Goal: Task Accomplishment & Management: Complete application form

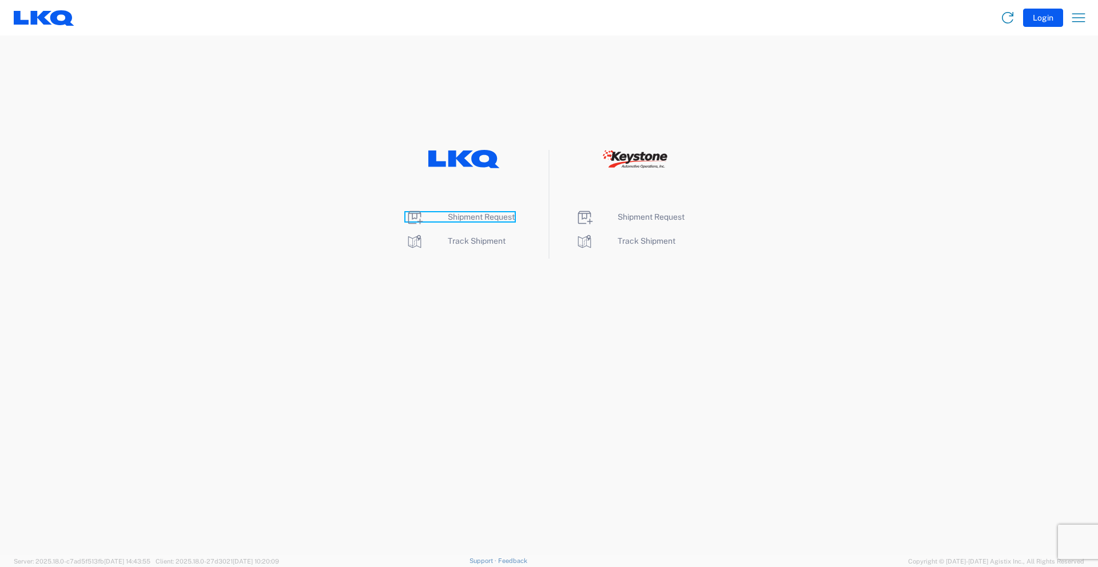
click at [476, 216] on span "Shipment Request" at bounding box center [481, 216] width 67 height 9
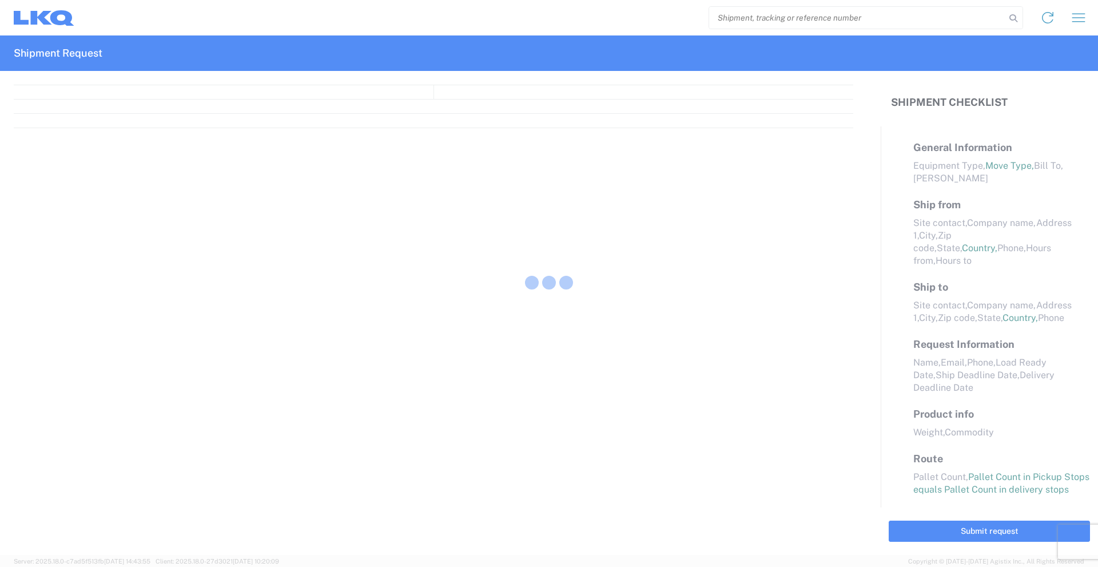
select select "FULL"
select select "LBS"
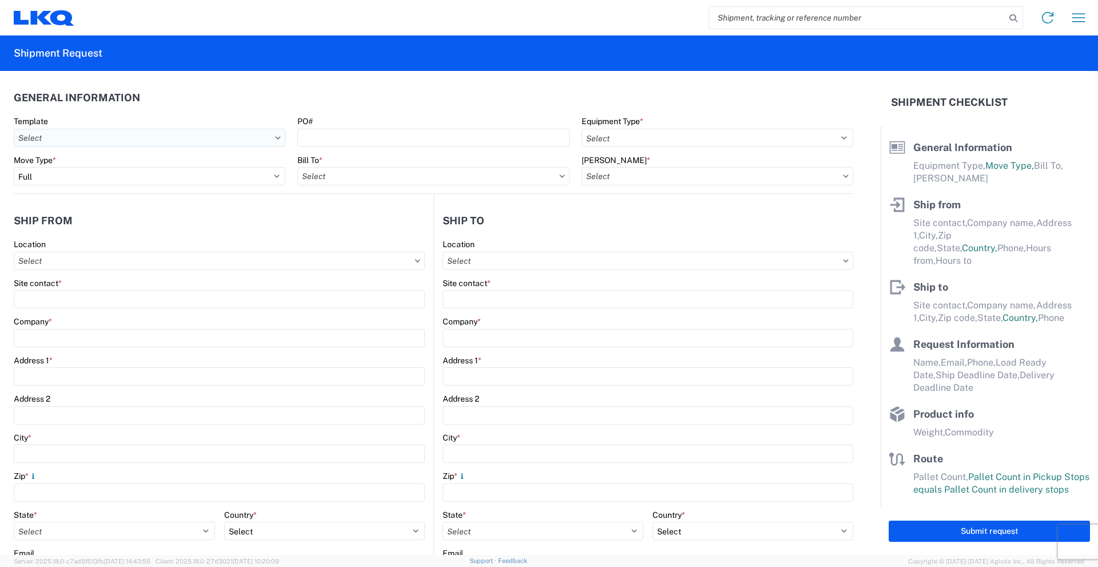
click at [277, 140] on input "Template" at bounding box center [150, 138] width 272 height 18
click at [265, 121] on div "Template" at bounding box center [150, 121] width 272 height 10
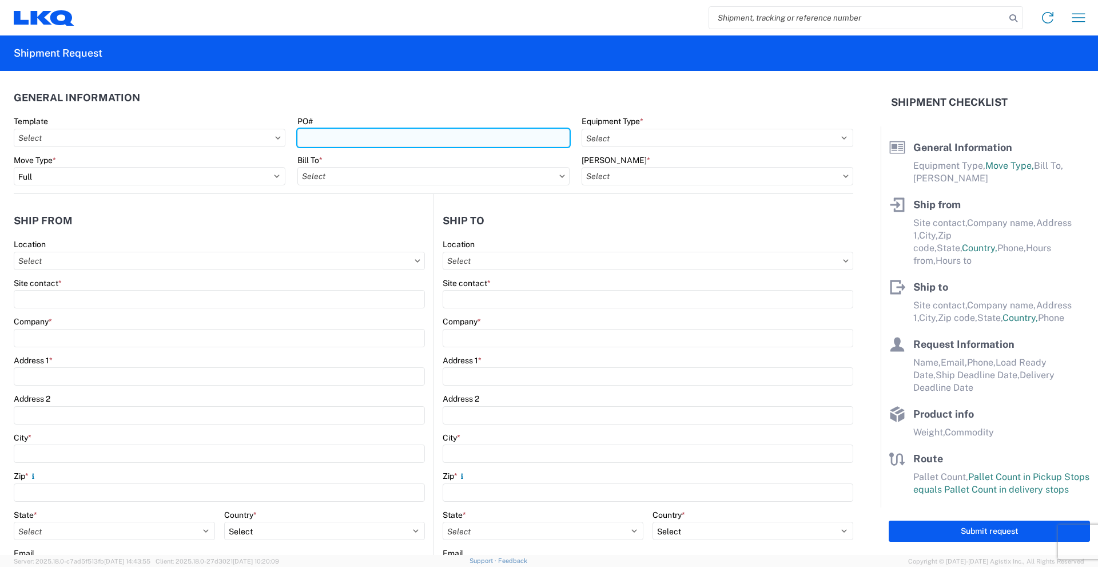
click at [424, 132] on input "PO#" at bounding box center [433, 138] width 272 height 18
type input "570-0376"
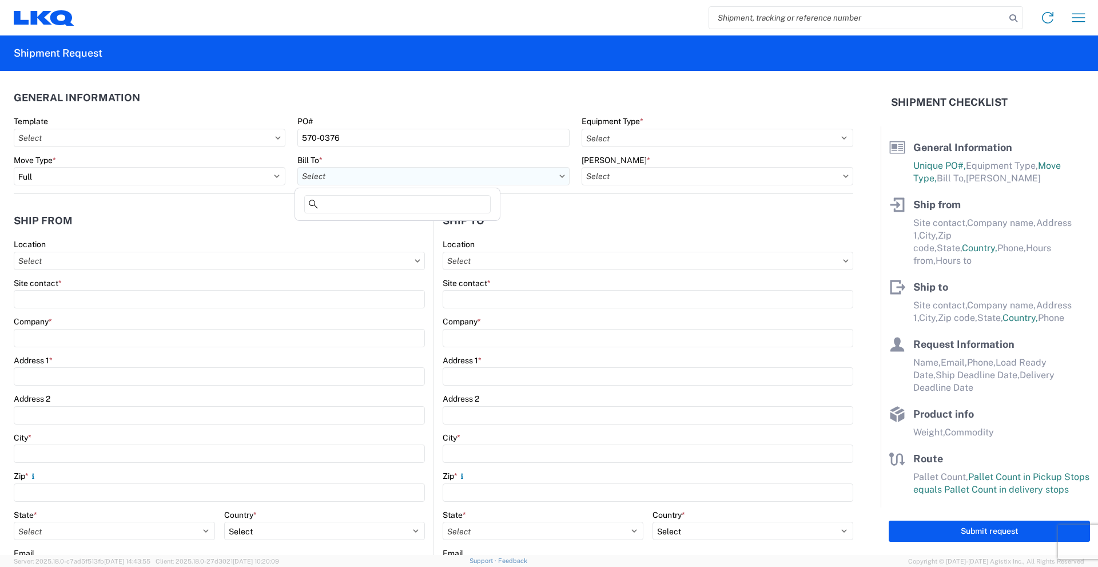
click at [416, 176] on input "Bill To *" at bounding box center [433, 176] width 272 height 18
type input "1635"
click at [370, 227] on div "1635 - [PERSON_NAME]" at bounding box center [397, 227] width 200 height 18
type input "1635 - [PERSON_NAME]"
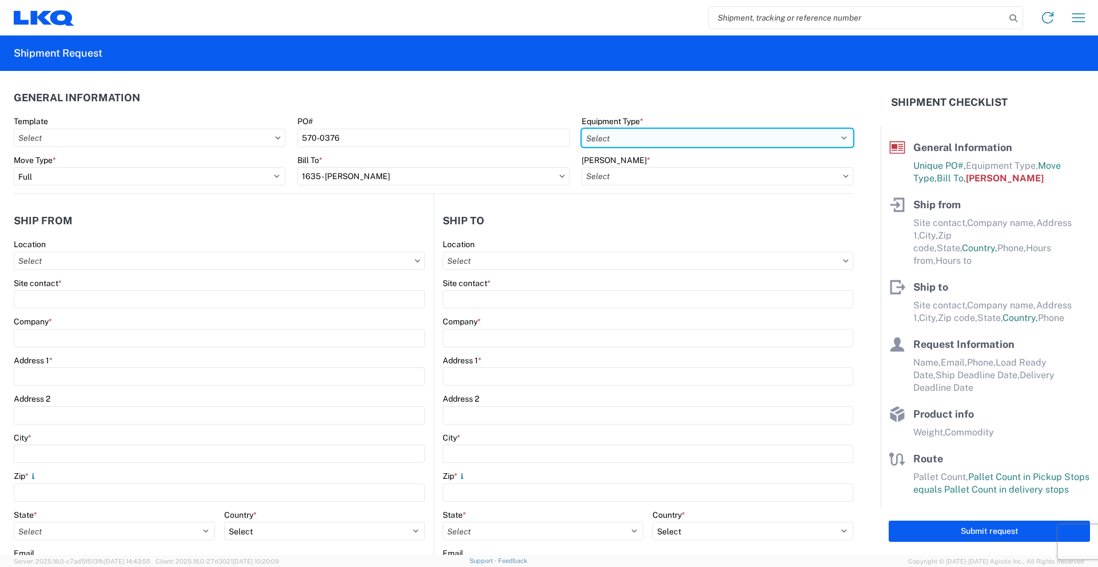
click at [669, 136] on select "Select 53’ Dry Van Flatbed Dropdeck (van) Lowboy (flatbed) Rail" at bounding box center [718, 138] width 272 height 18
select select "STDV"
click at [582, 129] on select "Select 53’ Dry Van Flatbed Dropdeck (van) Lowboy (flatbed) Rail" at bounding box center [718, 138] width 272 height 18
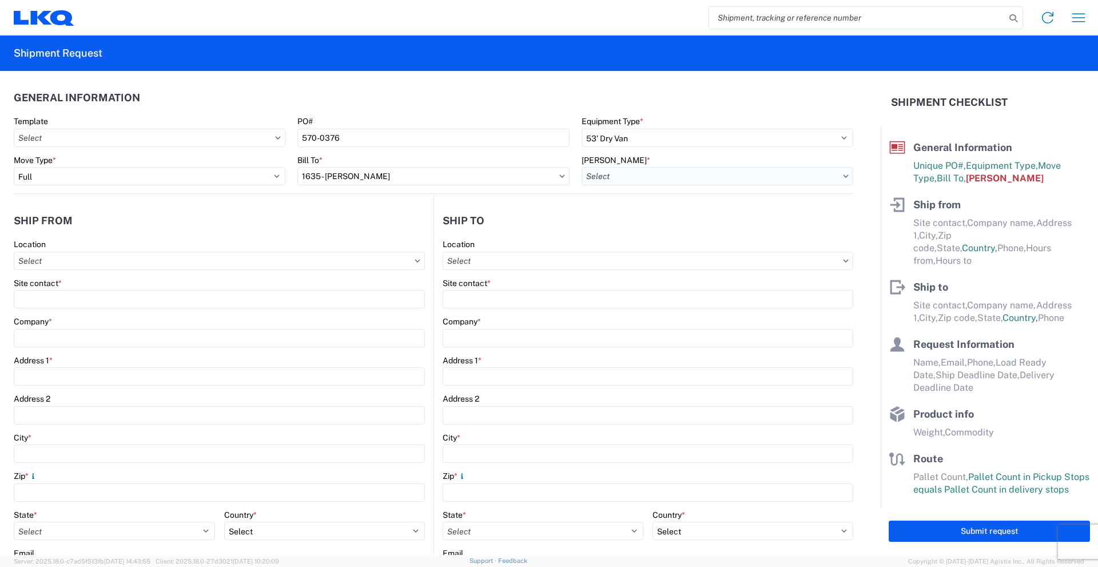
click at [646, 175] on input "[PERSON_NAME] *" at bounding box center [718, 176] width 272 height 18
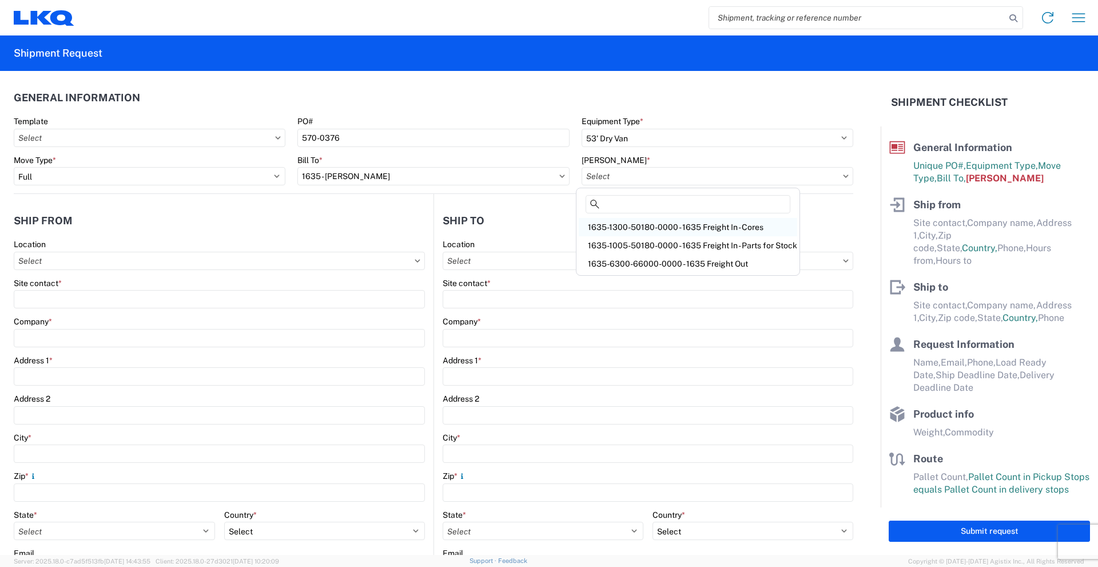
click at [674, 227] on div "1635-1300-50180-0000 - 1635 Freight In - Cores" at bounding box center [688, 227] width 219 height 18
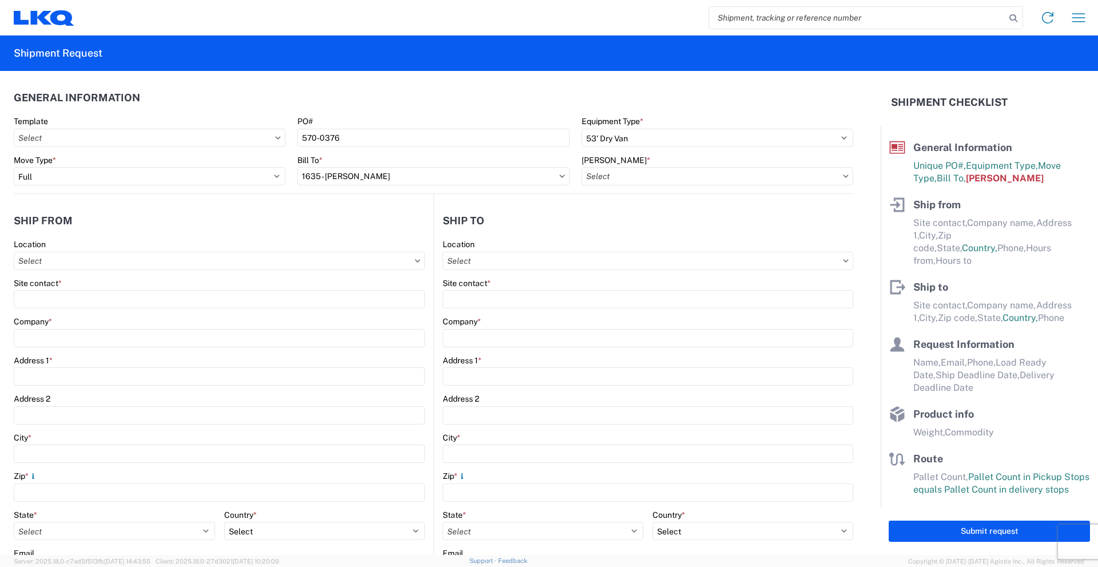
type input "1635-1300-50180-0000 - 1635 Freight In - Cores"
click at [126, 260] on input "Location" at bounding box center [219, 261] width 411 height 18
type input "1570"
click at [106, 305] on div "1570 - LKQ [US_STATE] - [PERSON_NAME]" at bounding box center [117, 312] width 200 height 18
type input "1570 - LKQ [US_STATE] - [PERSON_NAME]"
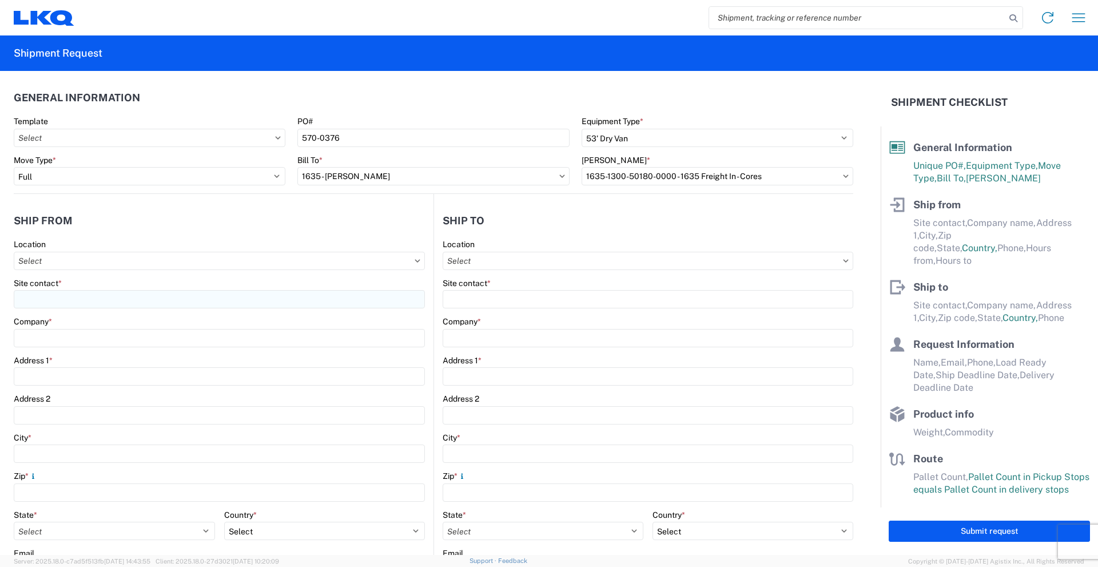
type input "LKQ Corporation"
type input "[STREET_ADDRESS]"
type input "[PERSON_NAME] [PERSON_NAME]"
type input "56007"
select select "MN"
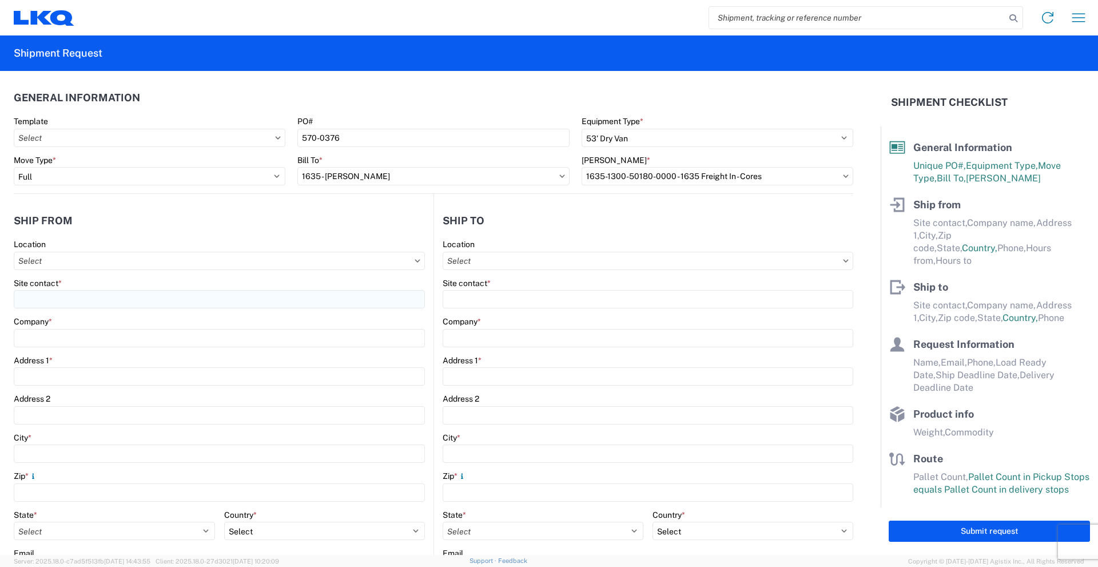
select select "US"
type input "08:00"
type input "17:00"
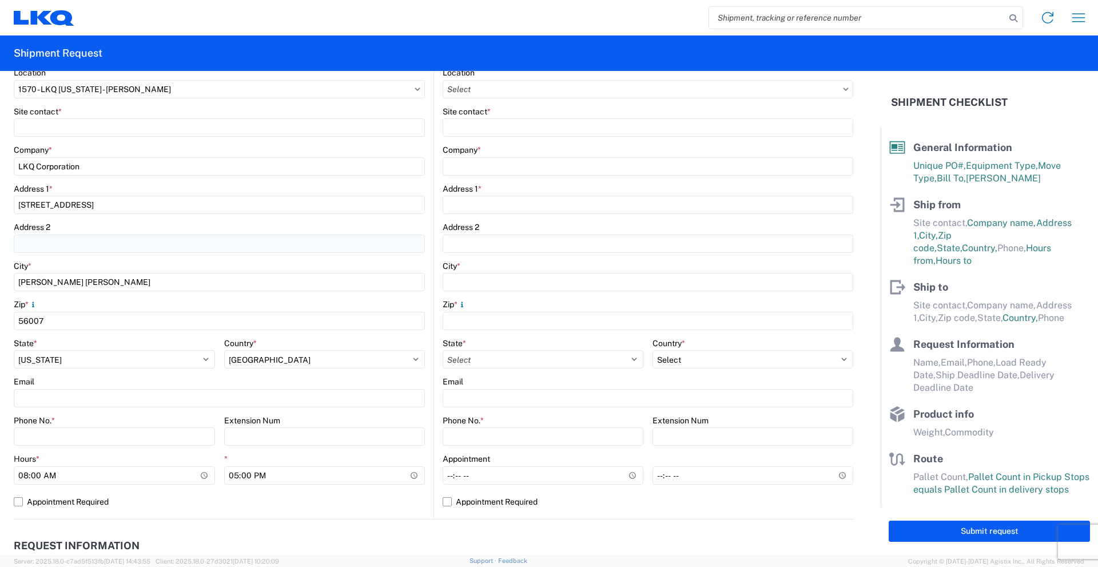
scroll to position [114, 0]
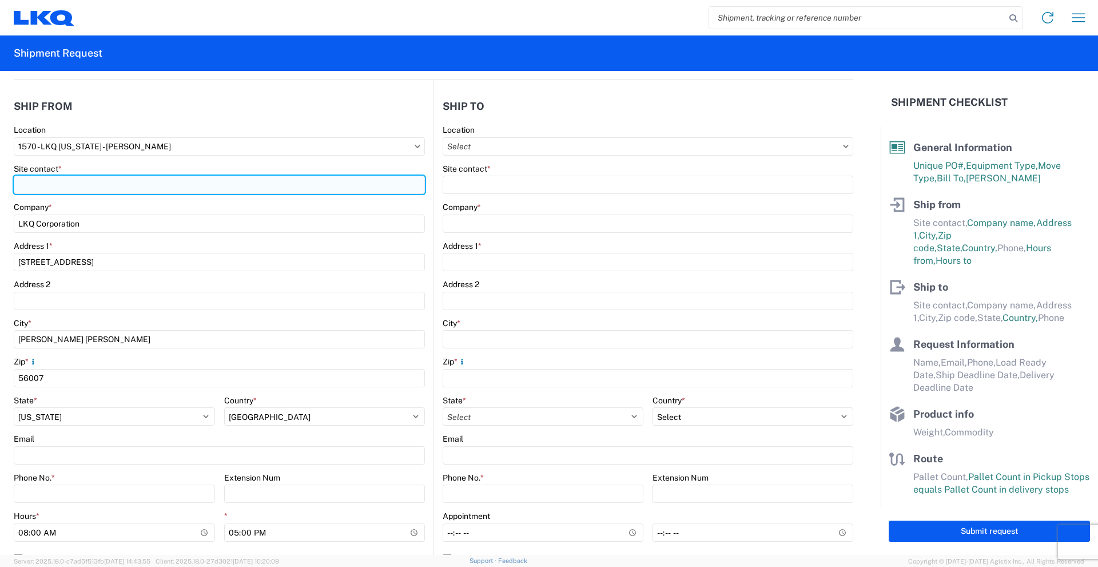
click at [60, 177] on input "Site contact *" at bounding box center [219, 185] width 411 height 18
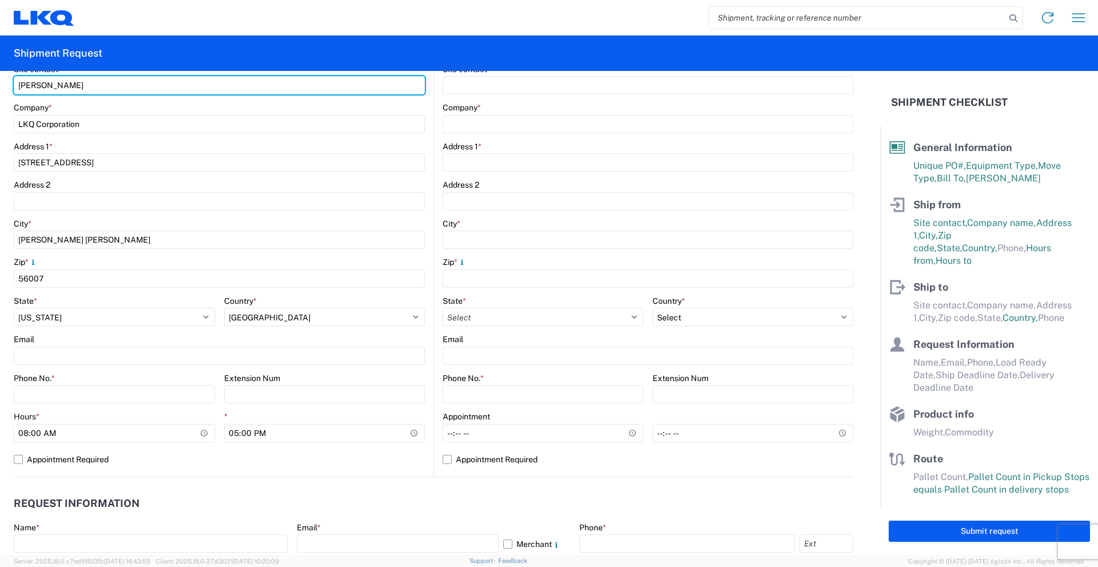
scroll to position [229, 0]
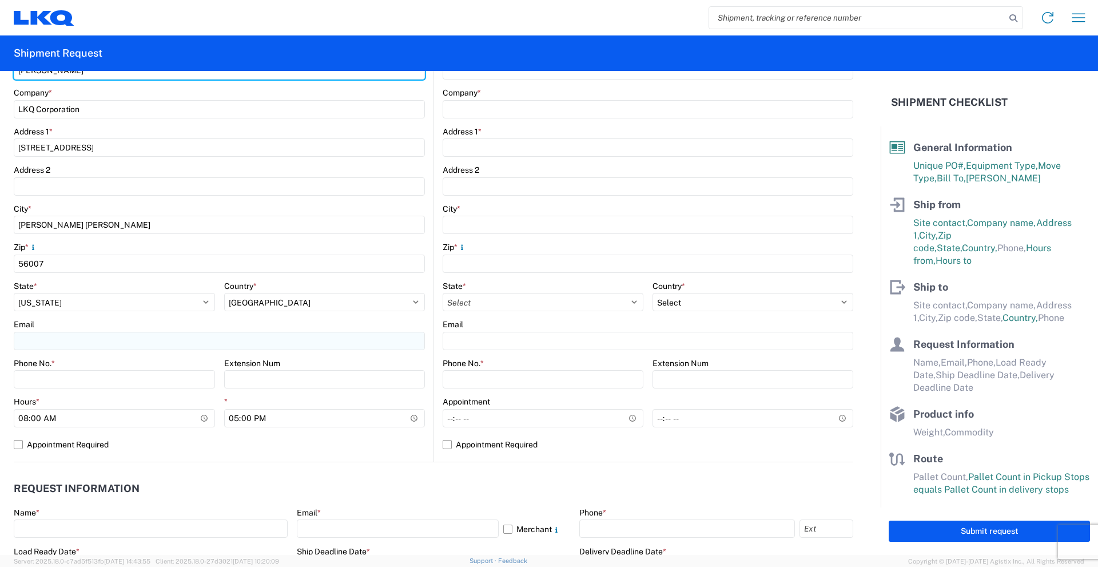
type input "[PERSON_NAME]"
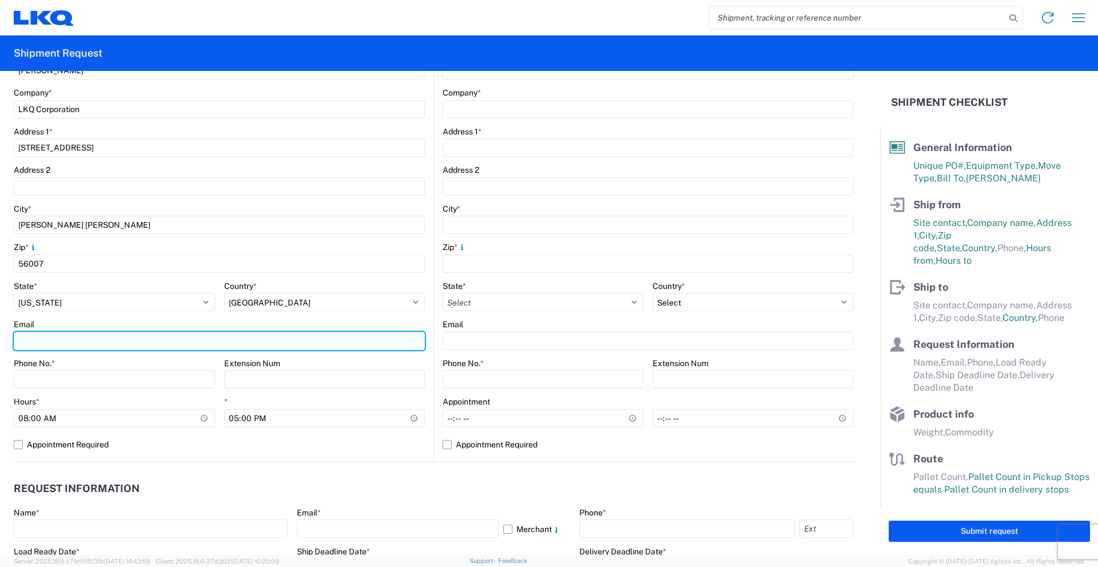
click at [118, 343] on input "Email" at bounding box center [219, 341] width 411 height 18
type input "[EMAIL_ADDRESS][DOMAIN_NAME]"
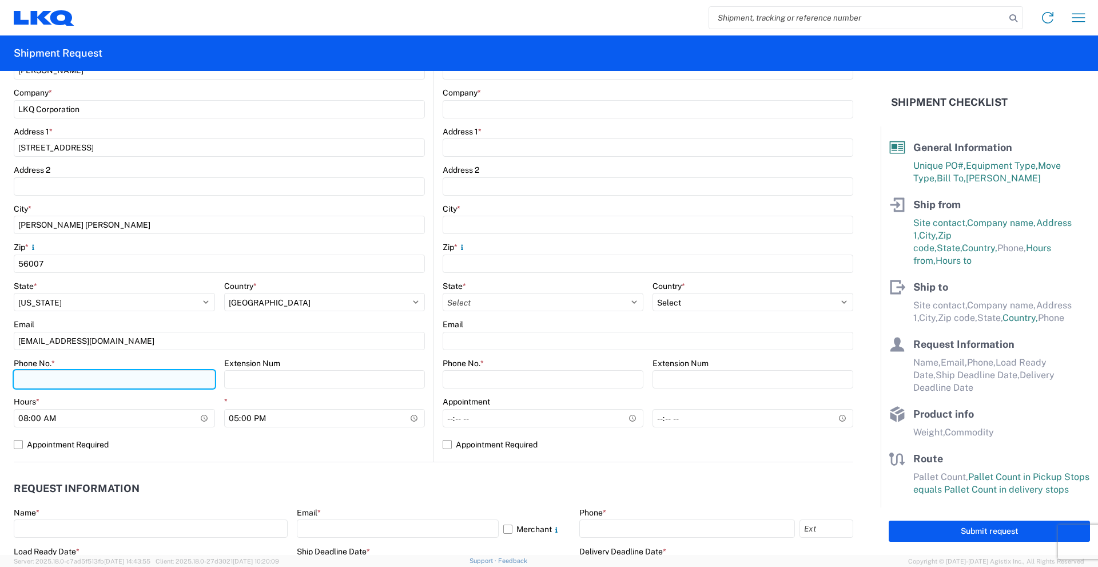
click at [92, 379] on input "Phone No. *" at bounding box center [114, 379] width 201 height 18
type input "[PHONE_NUMBER]"
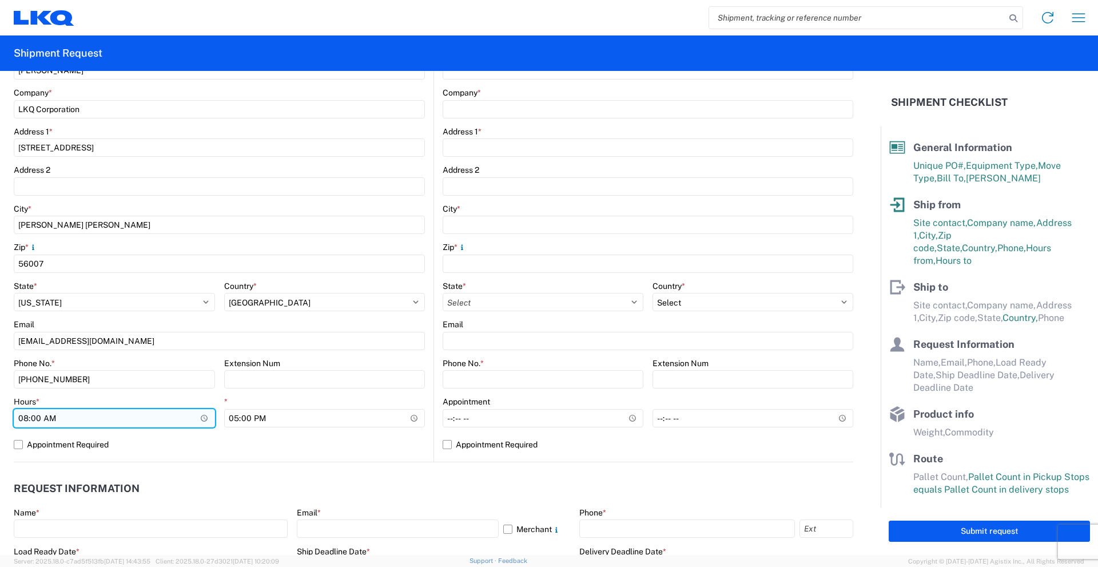
click at [35, 418] on input "08:00" at bounding box center [114, 418] width 201 height 18
type input "08:30"
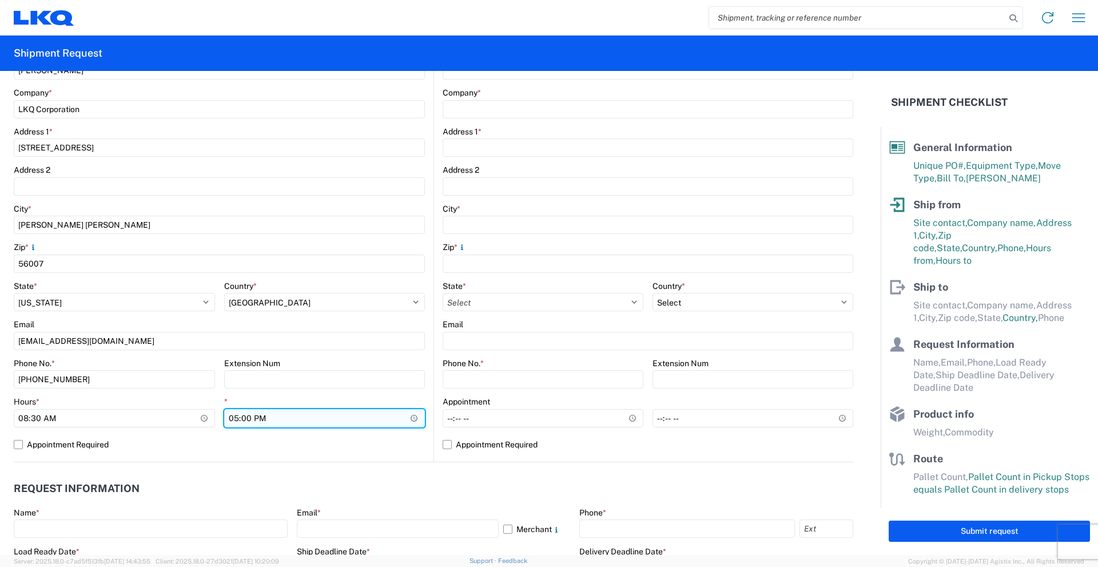
click at [228, 419] on input "17:00" at bounding box center [324, 418] width 201 height 18
type input "14:00"
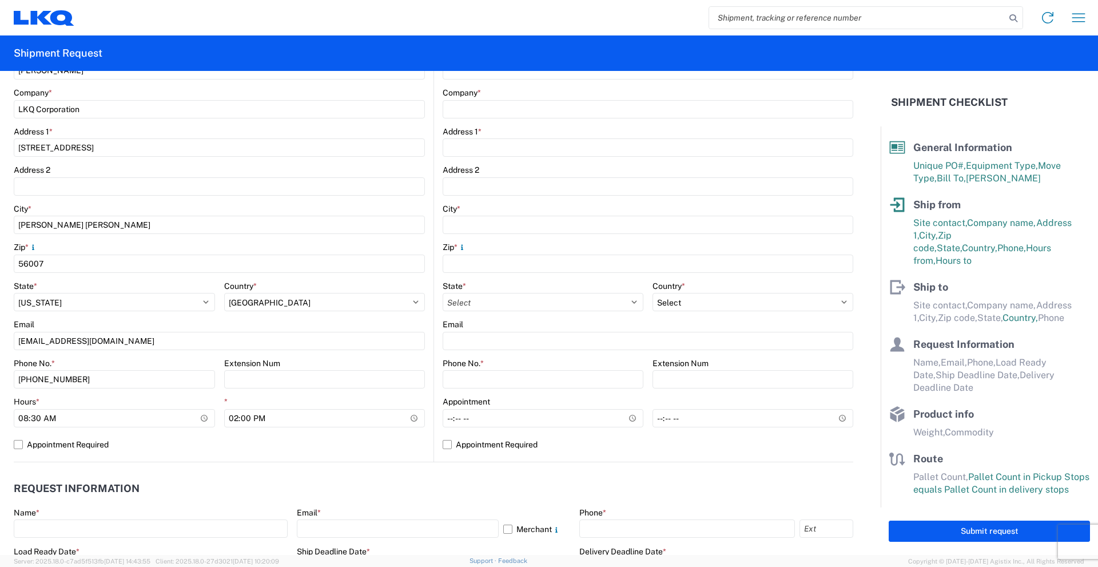
click at [434, 382] on agx-shipment-stop-widget-v2 "Ship to Location Site contact * Company * Address 1 * Address 2 City * Zip * St…" at bounding box center [644, 213] width 420 height 497
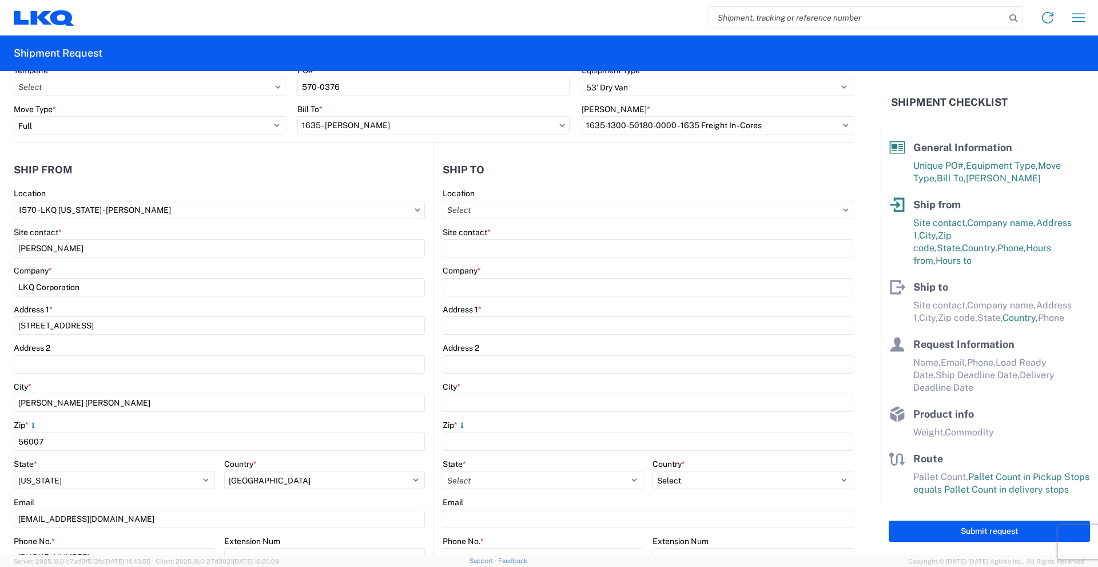
scroll to position [0, 0]
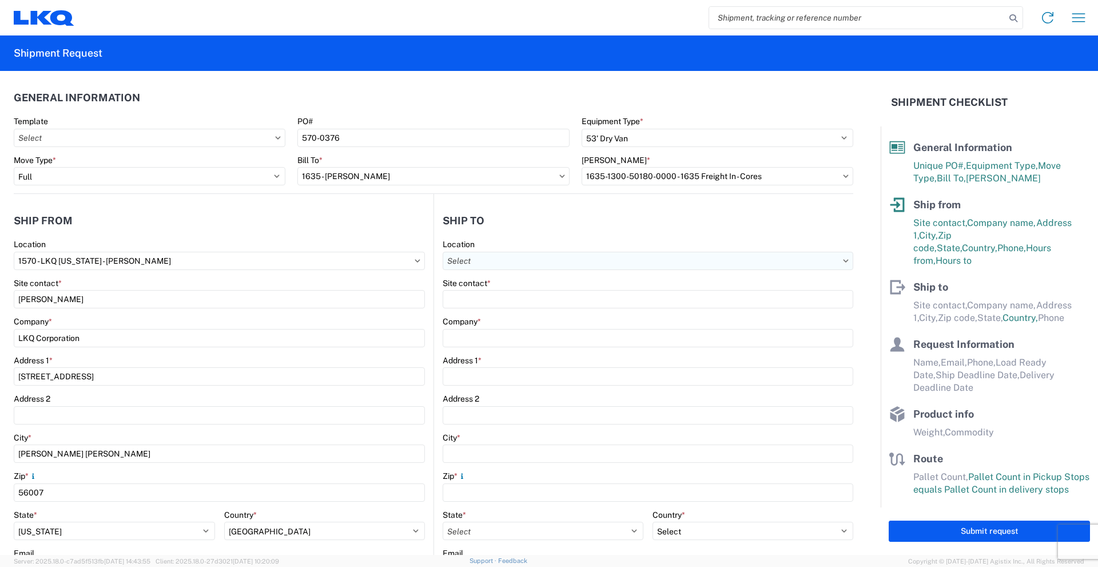
click at [521, 256] on input "Location" at bounding box center [648, 261] width 411 height 18
type input "1635"
click at [501, 311] on div "1635 - [PERSON_NAME]" at bounding box center [542, 312] width 200 height 18
type input "1635 - [PERSON_NAME]"
type input "[PERSON_NAME]"
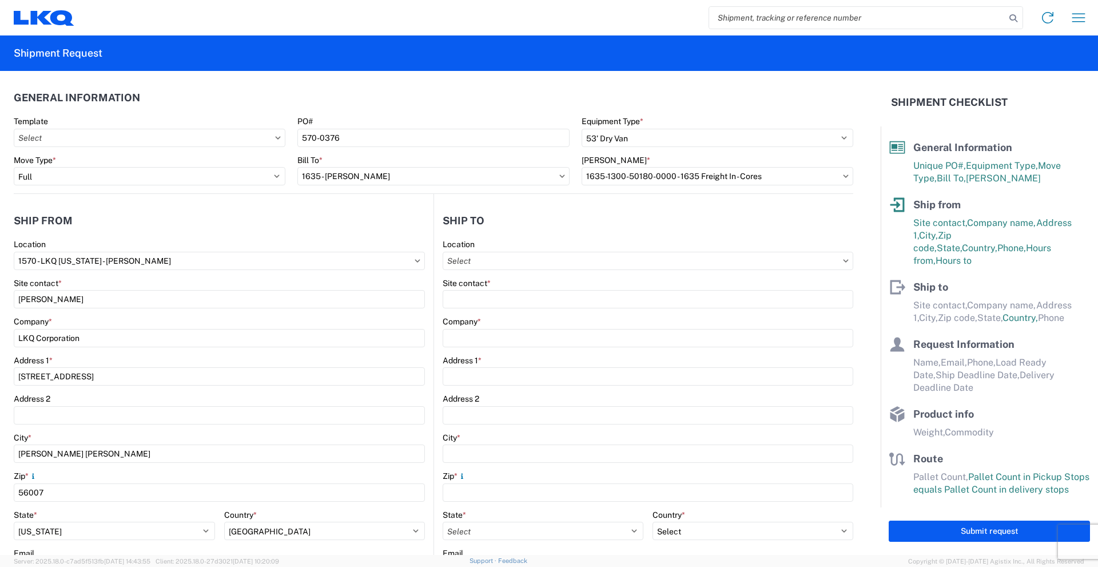
type input "LKQ Corporation"
type input "[STREET_ADDRESS][PERSON_NAME]"
type input "Suite C"
type input "Alsip"
type input "60803"
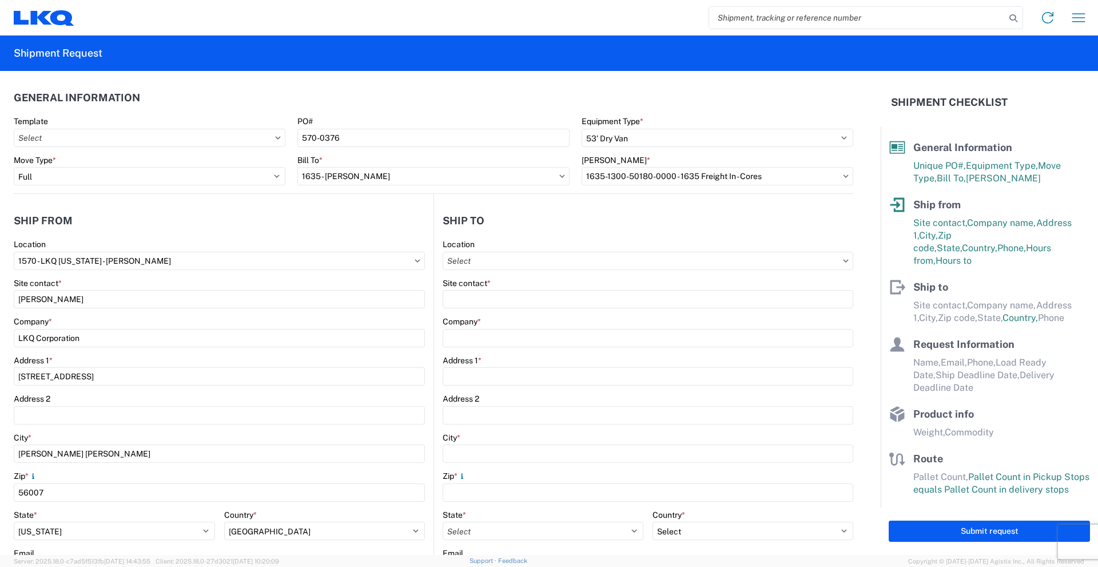
type input "[EMAIL_ADDRESS][DOMAIN_NAME]"
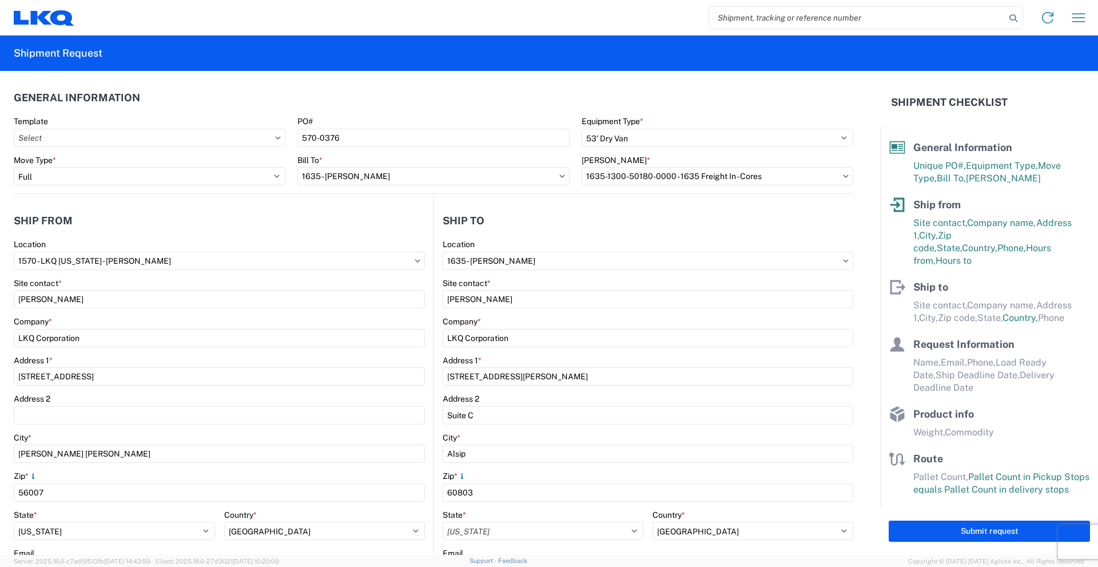
select select "US"
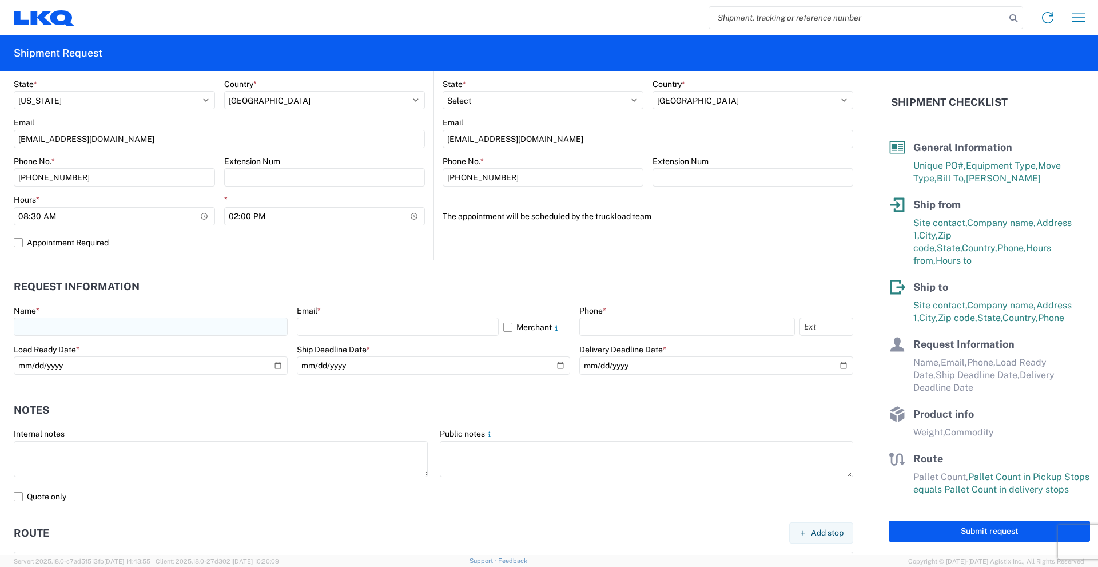
scroll to position [458, 0]
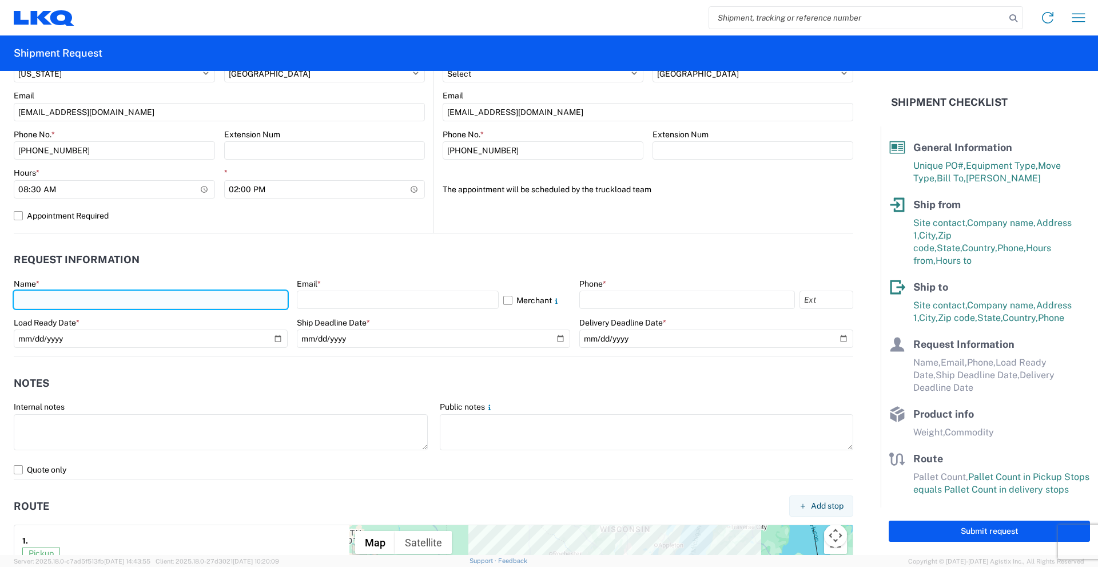
click at [152, 294] on input "text" at bounding box center [151, 300] width 274 height 18
type input "[PERSON_NAME]"
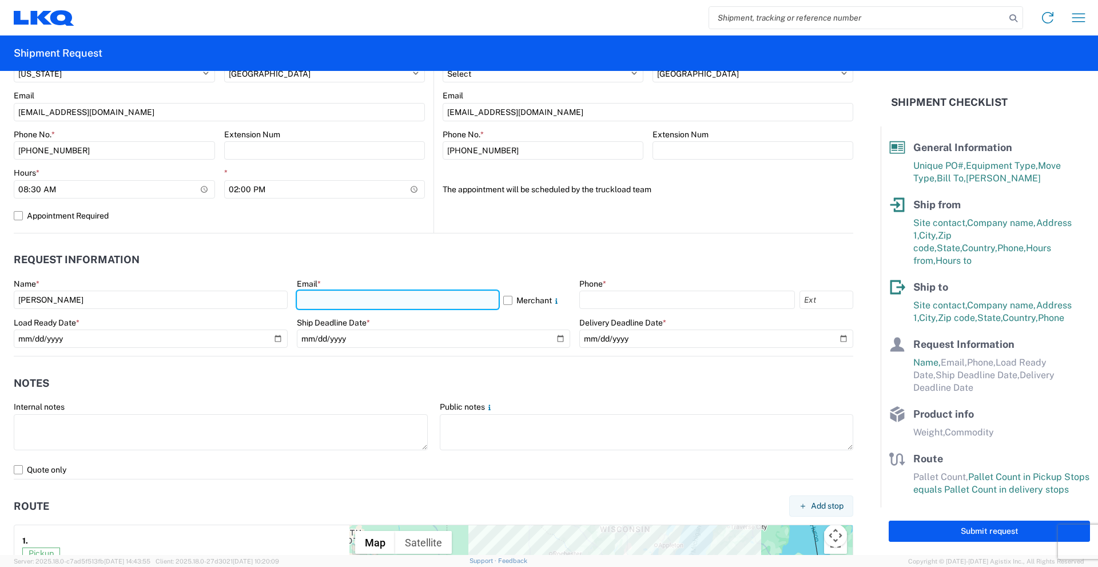
click at [366, 303] on input "text" at bounding box center [398, 300] width 202 height 18
type input "[EMAIL_ADDRESS][DOMAIN_NAME]"
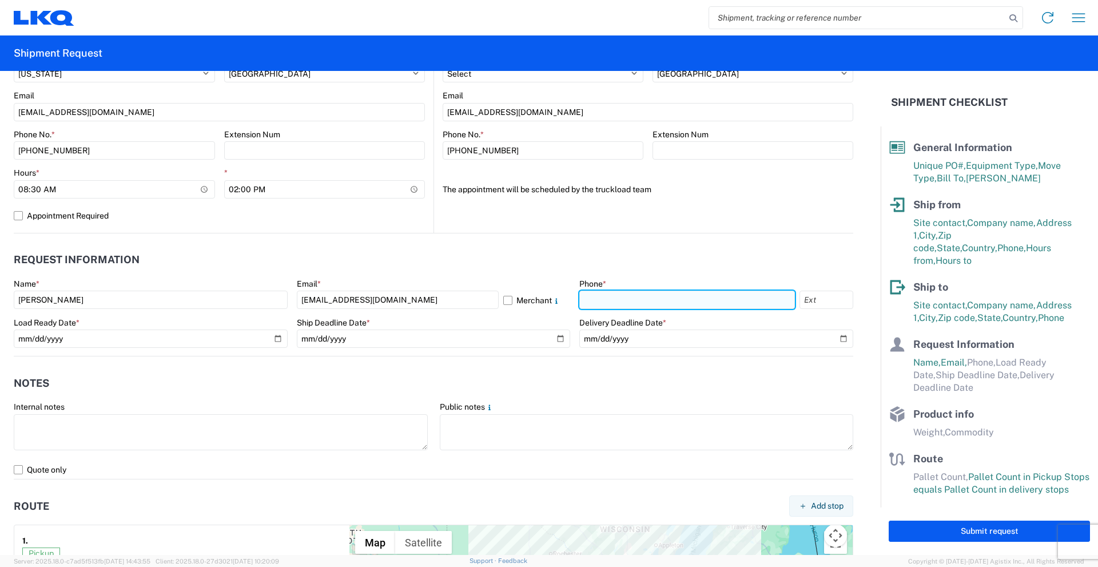
click at [612, 295] on input "text" at bounding box center [688, 300] width 216 height 18
type input "[PHONE_NUMBER]"
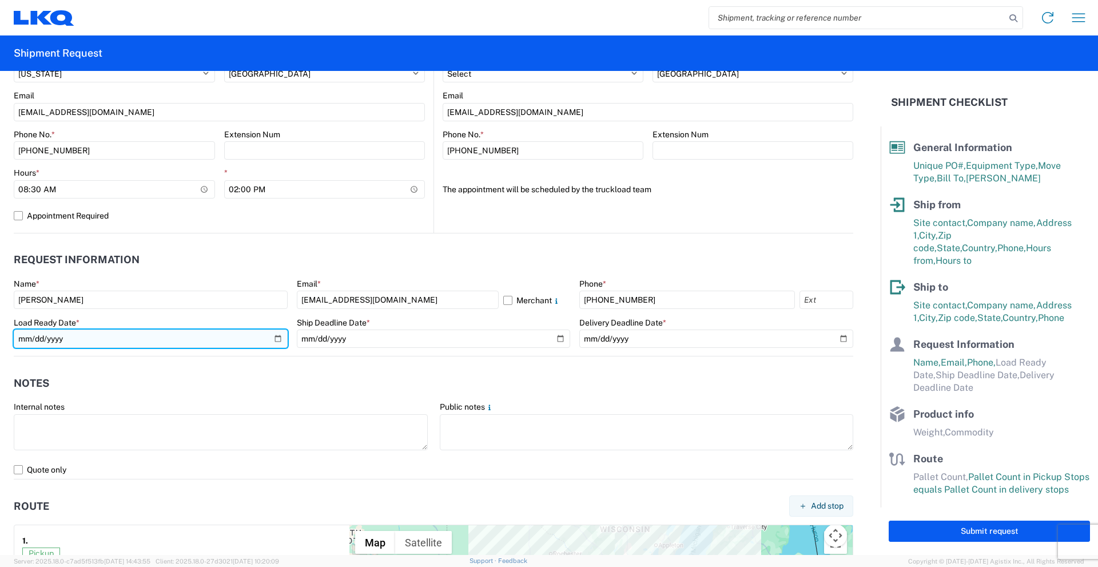
click at [271, 336] on input "date" at bounding box center [151, 339] width 274 height 18
type input "[DATE]"
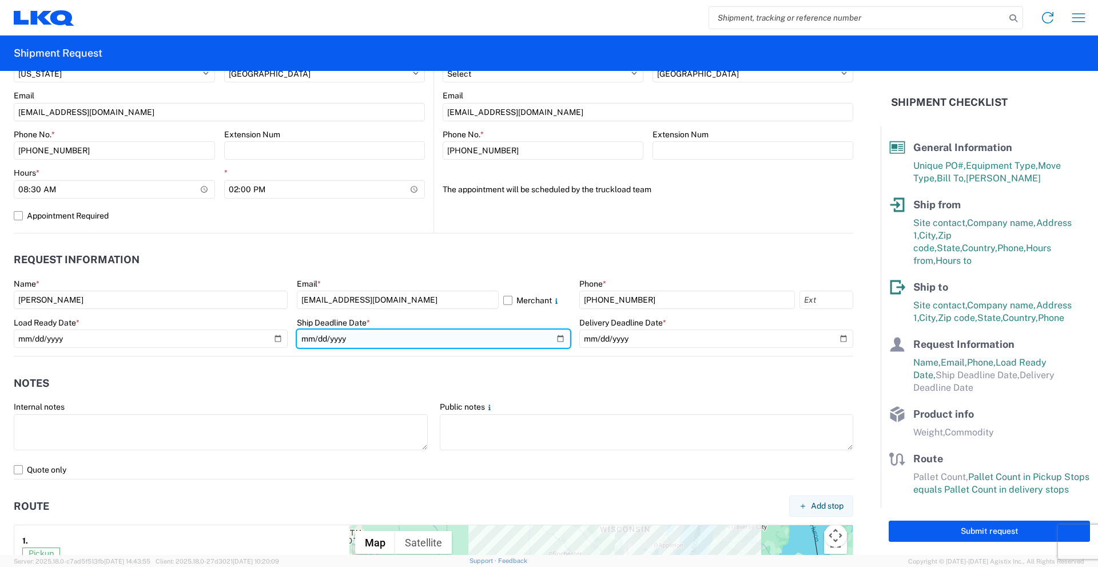
click at [554, 339] on input "date" at bounding box center [434, 339] width 274 height 18
type input "[DATE]"
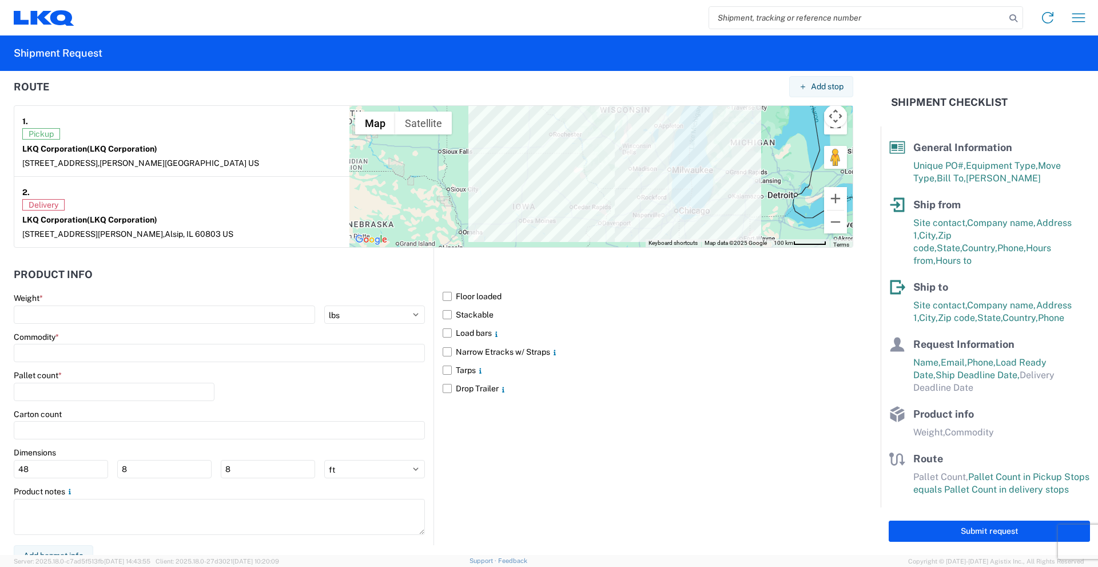
scroll to position [888, 0]
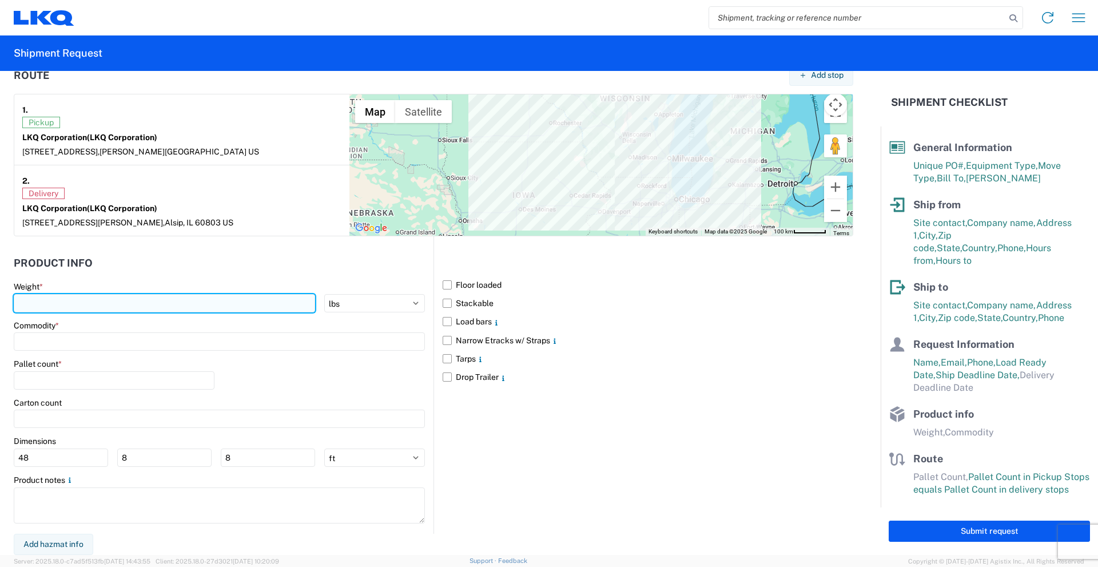
click at [191, 304] on input "number" at bounding box center [165, 303] width 302 height 18
type input "42000"
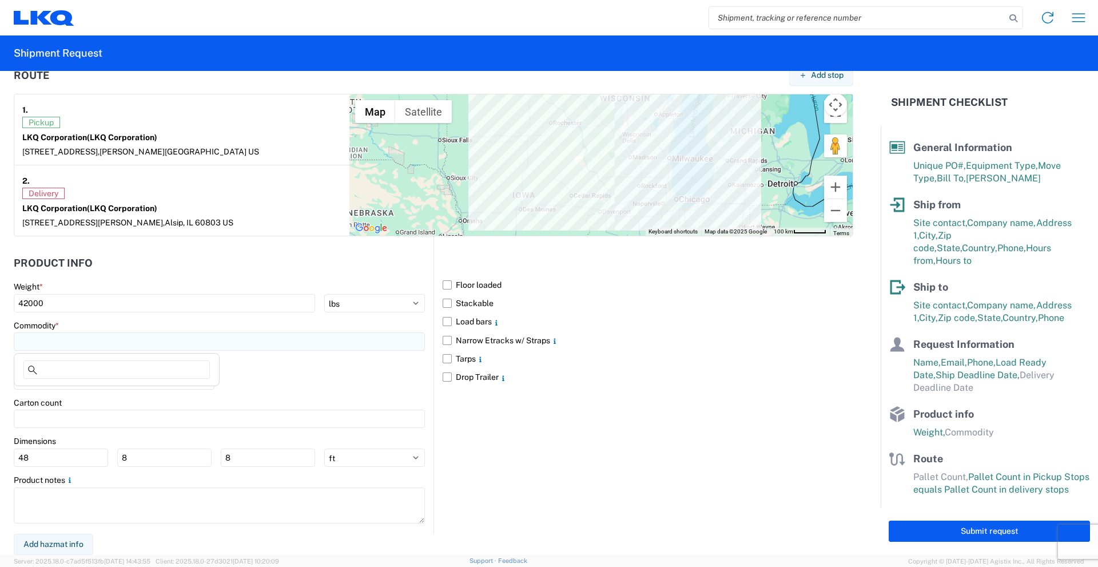
click at [184, 342] on input at bounding box center [219, 341] width 411 height 18
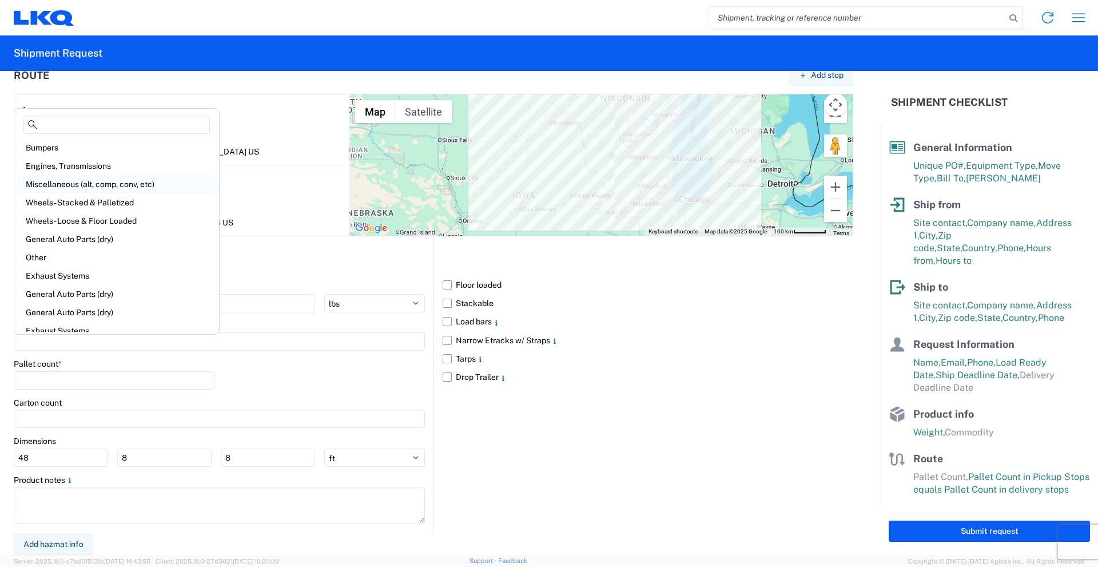
click at [126, 183] on div "Miscellaneous (alt, comp, conv, etc)" at bounding box center [117, 184] width 200 height 18
type input "Miscellaneous (alt, comp, conv, etc)"
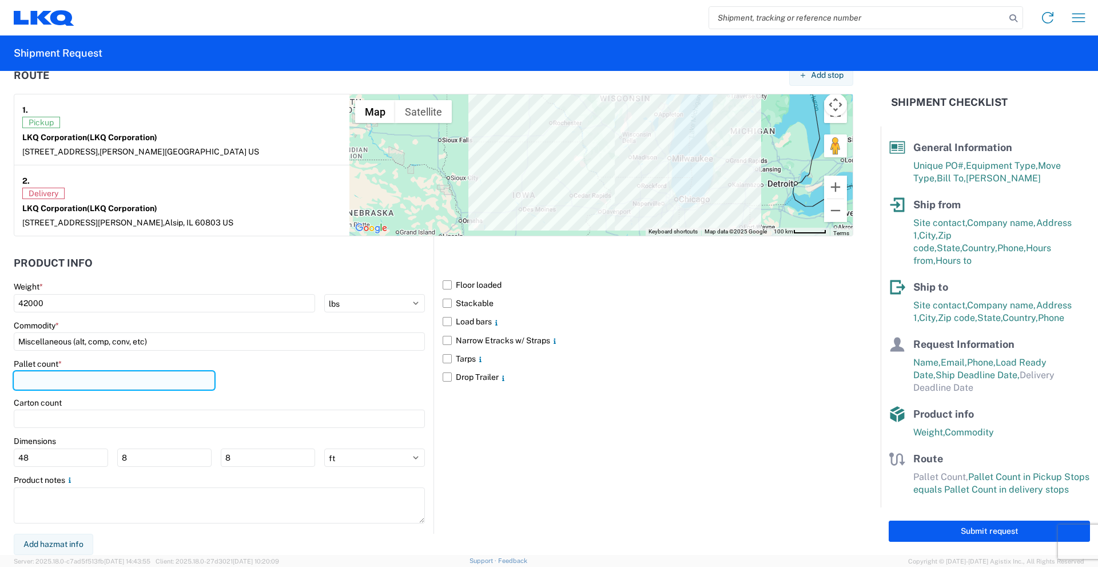
click at [86, 380] on input "number" at bounding box center [114, 380] width 201 height 18
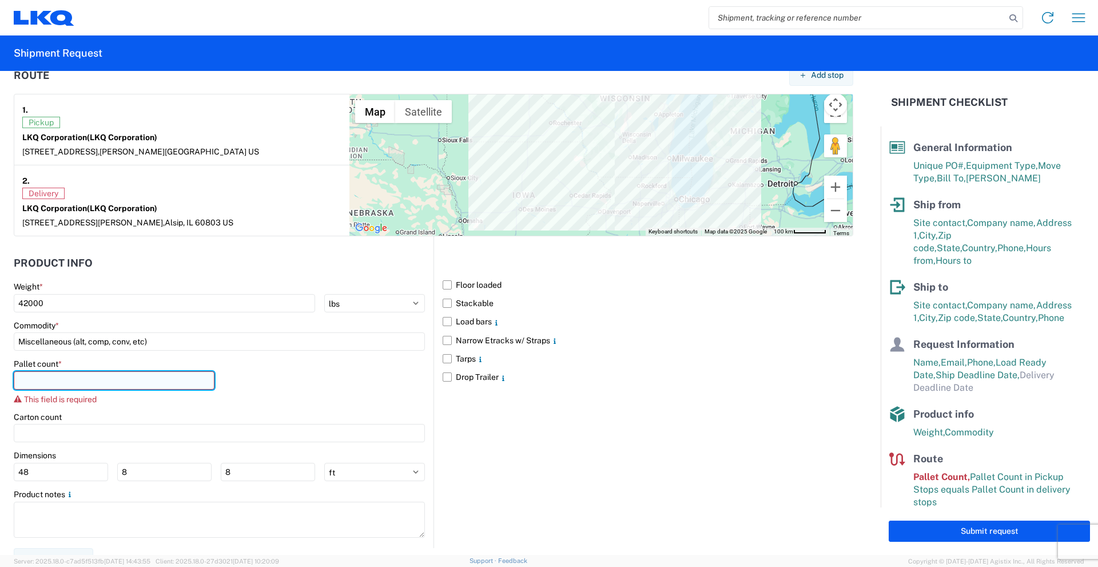
click at [138, 374] on input "number" at bounding box center [114, 380] width 201 height 18
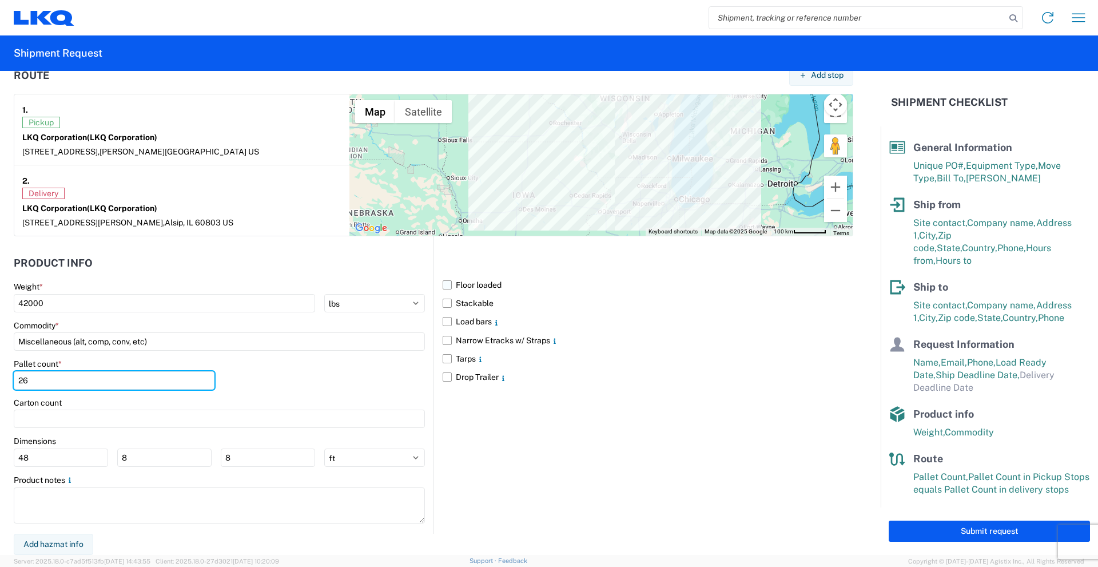
type input "26"
click at [446, 285] on label "Floor loaded" at bounding box center [648, 285] width 411 height 18
click at [0, 0] on input "Floor loaded" at bounding box center [0, 0] width 0 height 0
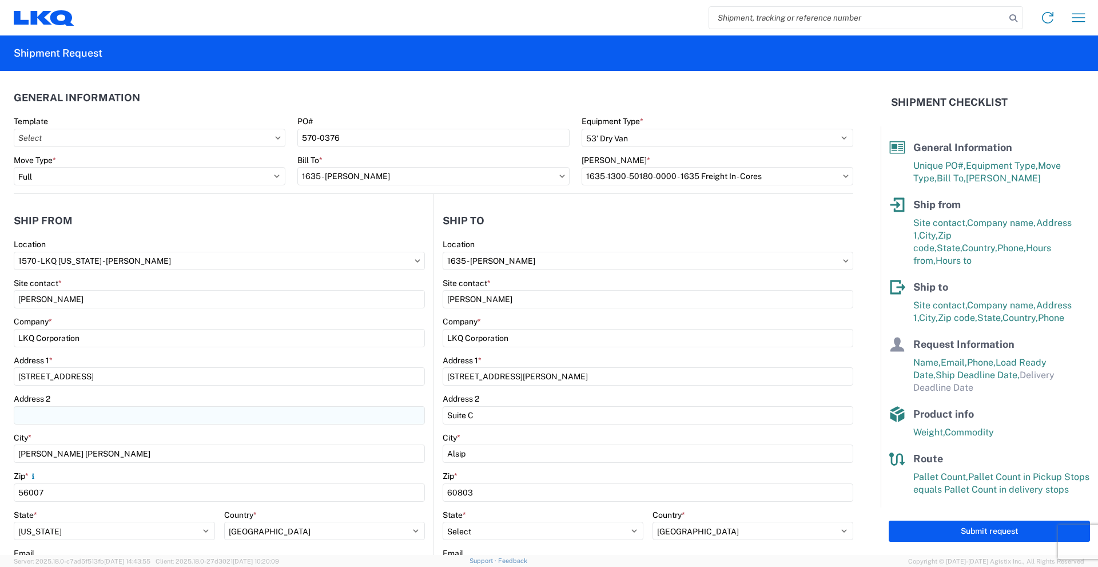
scroll to position [57, 0]
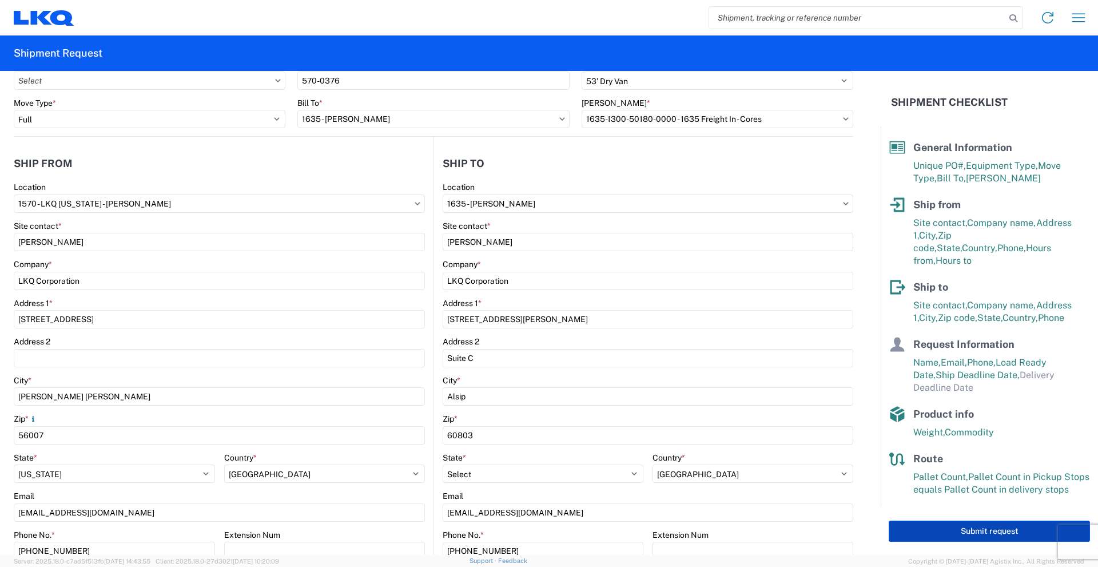
click at [997, 521] on button "Submit request" at bounding box center [989, 531] width 201 height 21
select select "US"
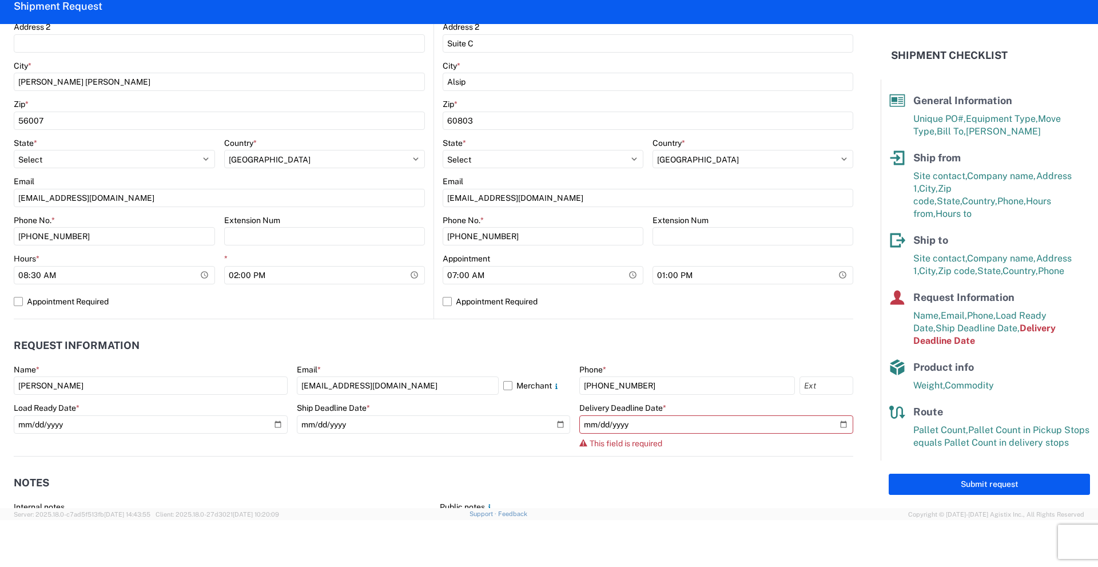
scroll to position [343, 0]
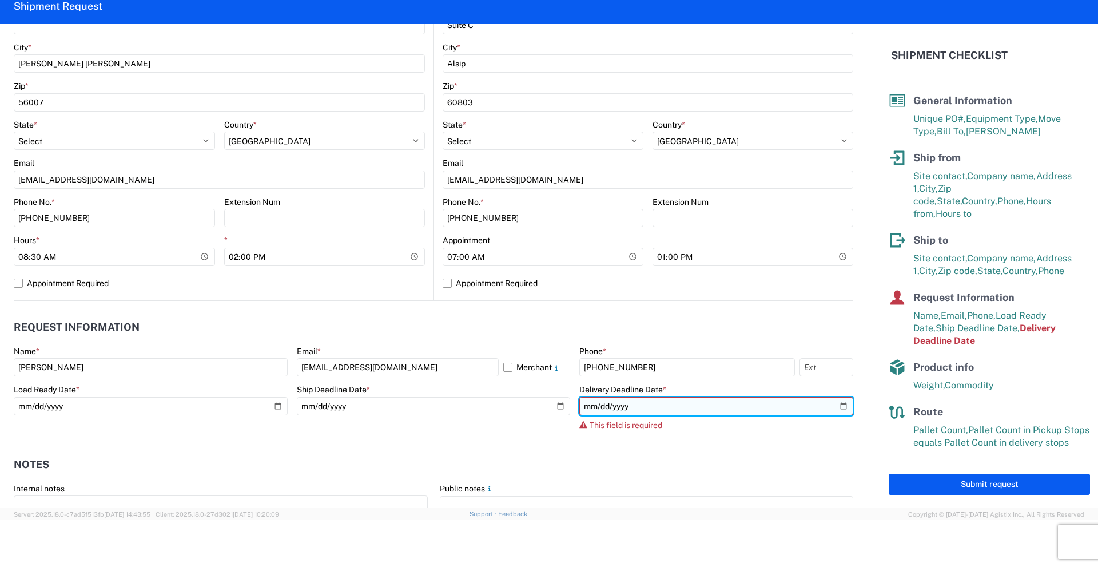
click at [608, 400] on input "date" at bounding box center [717, 406] width 274 height 18
click at [838, 404] on input "date" at bounding box center [717, 406] width 274 height 18
type input "[DATE]"
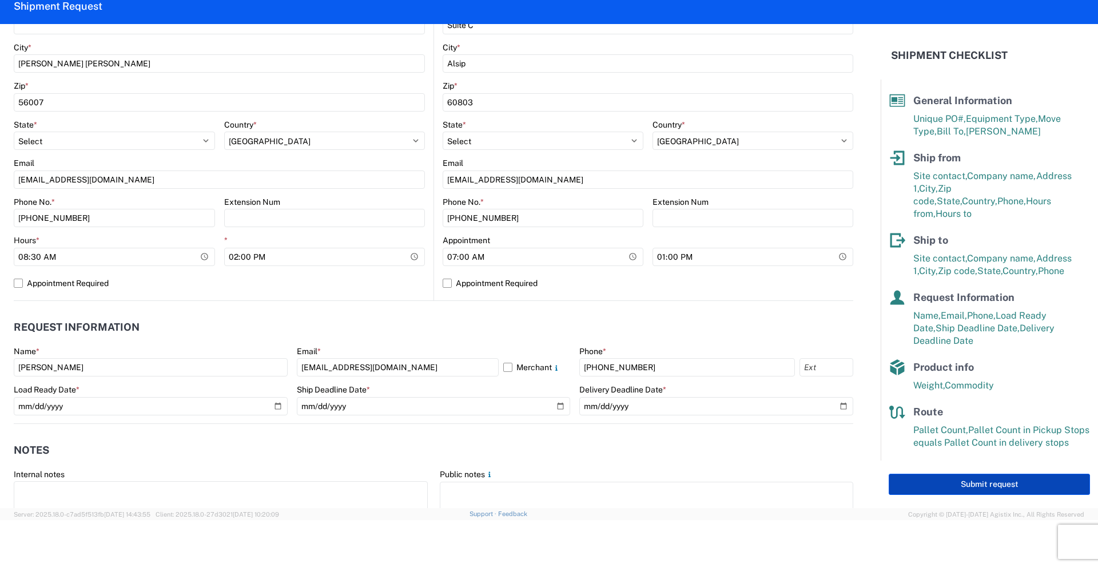
click at [989, 474] on button "Submit request" at bounding box center [989, 484] width 201 height 21
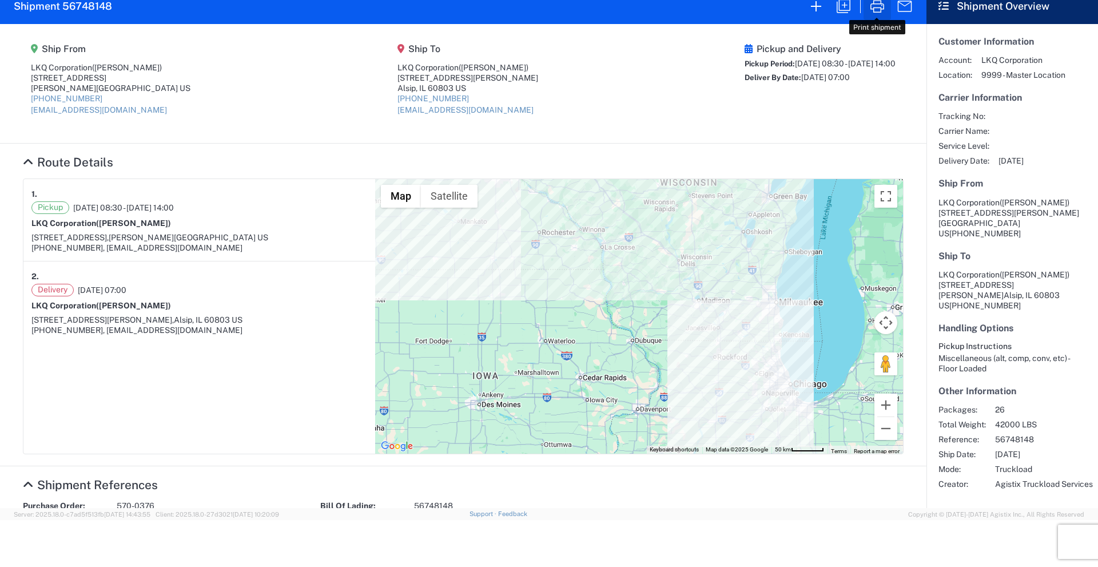
click at [877, 7] on icon "button" at bounding box center [878, 6] width 14 height 13
